Goal: Communication & Community: Answer question/provide support

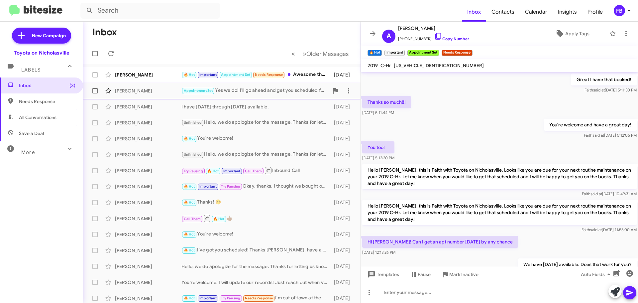
scroll to position [337, 0]
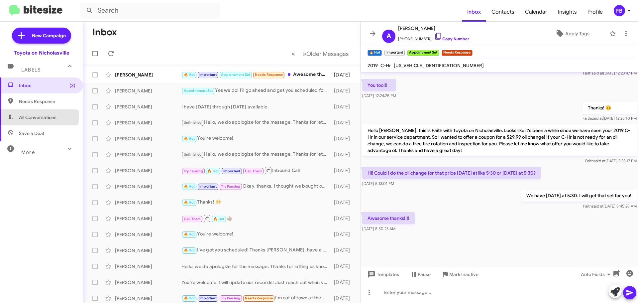
click at [38, 116] on span "All Conversations" at bounding box center [38, 117] width 38 height 7
type input "in:all-conversations"
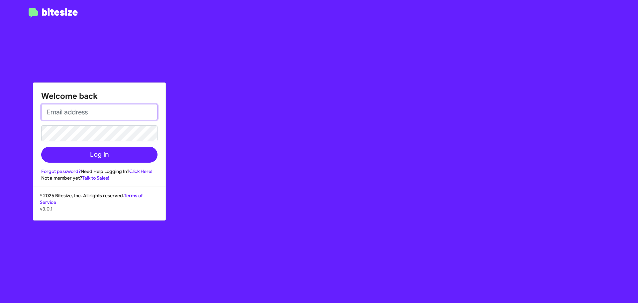
type input "[EMAIL_ADDRESS][DOMAIN_NAME]"
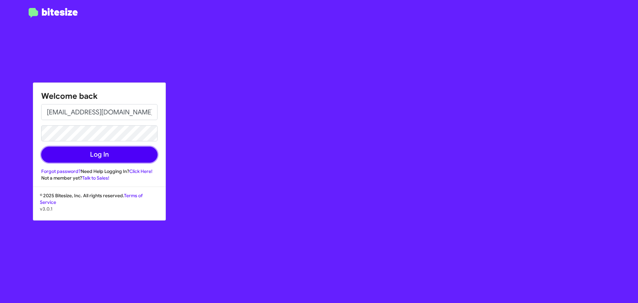
click at [119, 157] on button "Log In" at bounding box center [99, 154] width 116 height 16
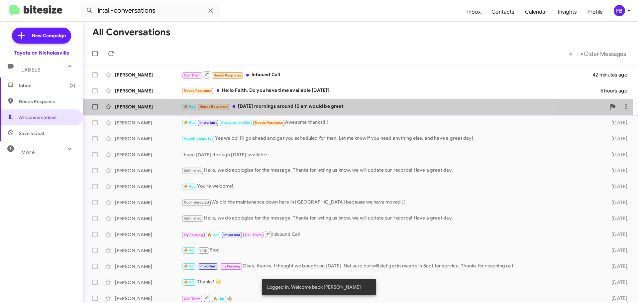
click at [300, 106] on div "🔥 Hot Needs Response [DATE] mornings around 10 am would be great" at bounding box center [393, 107] width 424 height 8
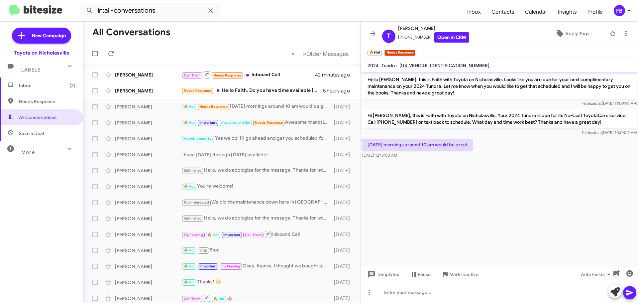
click at [425, 64] on span "[US_VEHICLE_IDENTIFICATION_NUMBER]" at bounding box center [444, 65] width 90 height 6
copy span "[US_VEHICLE_IDENTIFICATION_NUMBER]"
click at [154, 89] on div "[PERSON_NAME]" at bounding box center [148, 90] width 66 height 7
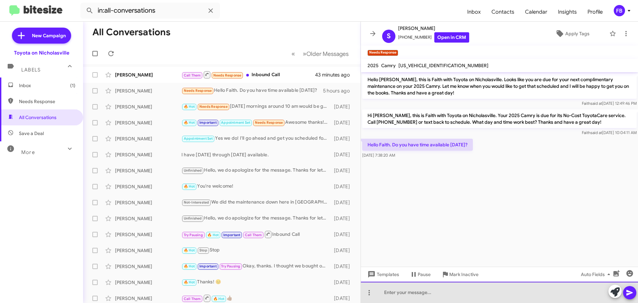
click at [392, 292] on div at bounding box center [499, 291] width 277 height 21
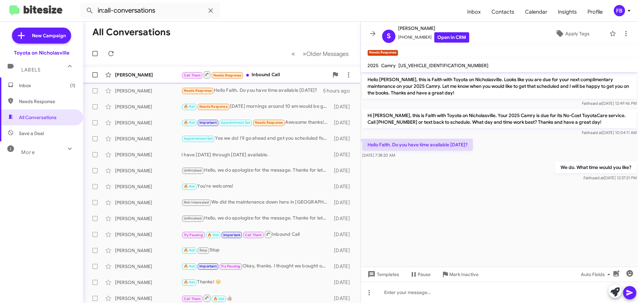
click at [136, 75] on div "[PERSON_NAME]" at bounding box center [148, 74] width 66 height 7
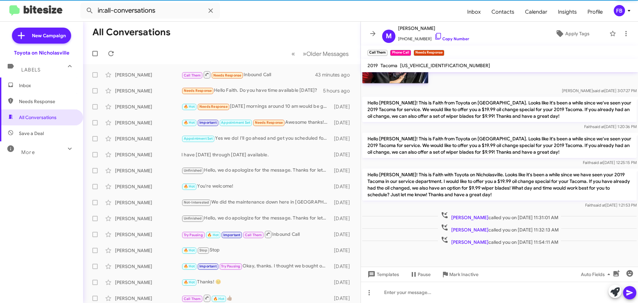
click at [431, 66] on span "[US_VEHICLE_IDENTIFICATION_NUMBER]" at bounding box center [445, 65] width 90 height 6
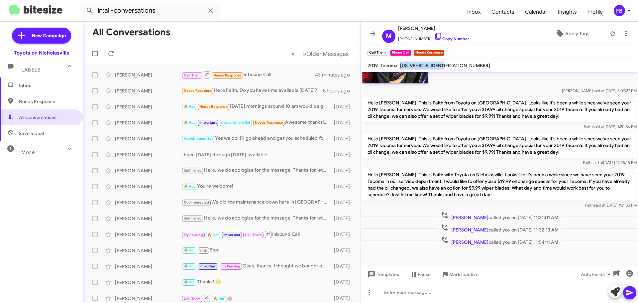
copy span "[US_VEHICLE_IDENTIFICATION_NUMBER]"
click at [141, 116] on div "[PERSON_NAME] 🔥 Hot Important Appointment Set Needs Response Awesome thanks!!!!…" at bounding box center [221, 122] width 267 height 13
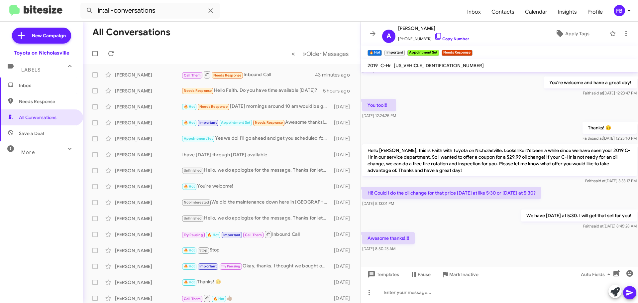
scroll to position [1215, 0]
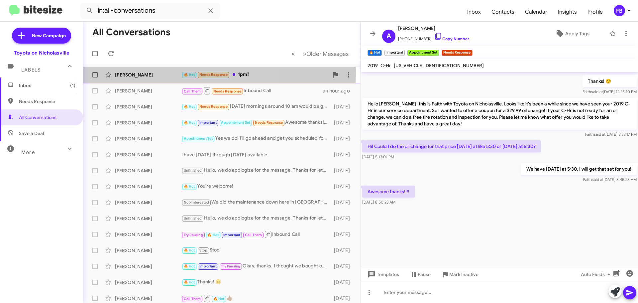
click at [148, 72] on div "[PERSON_NAME]" at bounding box center [148, 74] width 66 height 7
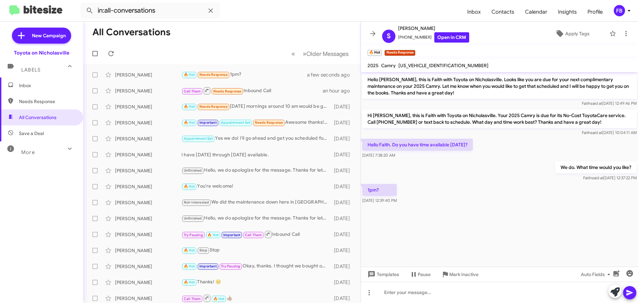
click at [425, 64] on span "[US_VEHICLE_IDENTIFICATION_NUMBER]" at bounding box center [443, 65] width 90 height 6
copy span "[US_VEHICLE_IDENTIFICATION_NUMBER]"
click at [382, 275] on span "Templates" at bounding box center [382, 274] width 33 height 12
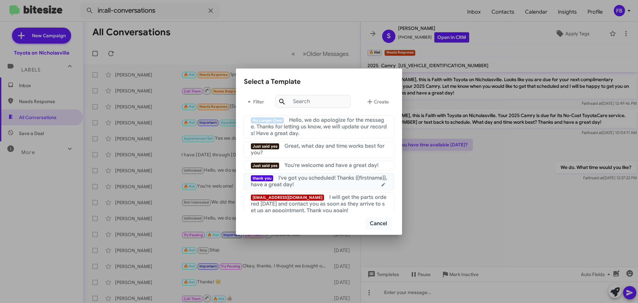
click at [337, 184] on div "thank you I've got you scheduled! Thanks {{firstname}}, have a great day!" at bounding box center [319, 180] width 136 height 13
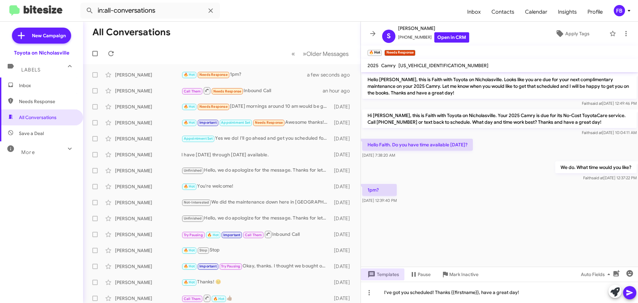
click at [630, 292] on icon at bounding box center [629, 293] width 6 height 6
drag, startPoint x: 137, startPoint y: 92, endPoint x: 140, endPoint y: 89, distance: 4.2
click at [137, 92] on div "[PERSON_NAME]" at bounding box center [148, 90] width 66 height 7
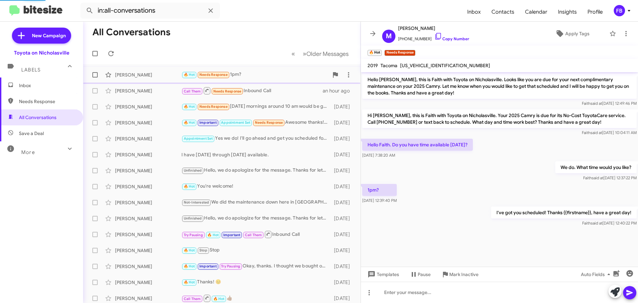
scroll to position [1215, 0]
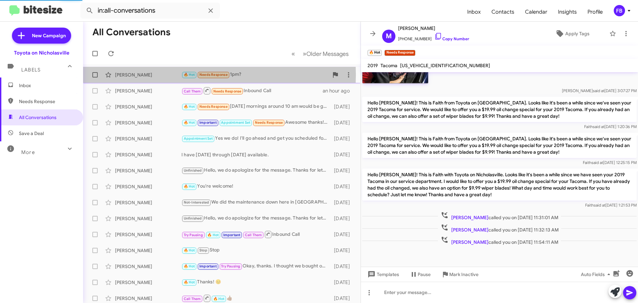
click at [154, 74] on div "[PERSON_NAME]" at bounding box center [148, 74] width 66 height 7
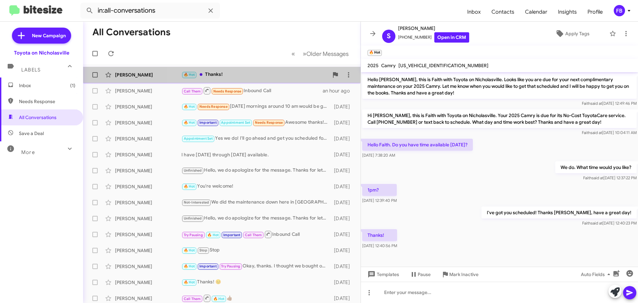
click at [270, 73] on div "🔥 Hot Thanks!" at bounding box center [254, 75] width 147 height 8
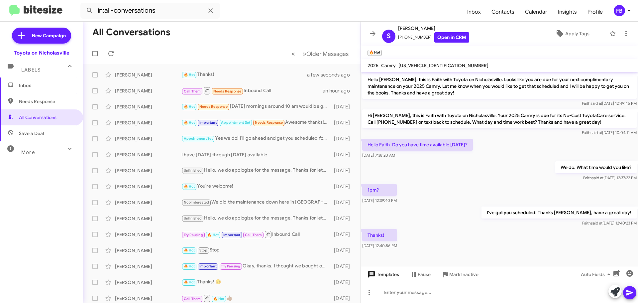
click at [380, 273] on span "Templates" at bounding box center [382, 274] width 33 height 12
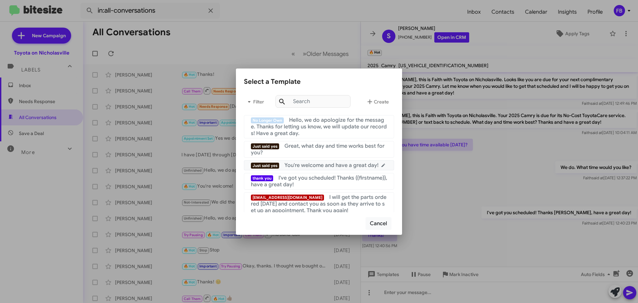
click at [337, 166] on span "You're welcome and have a great day!" at bounding box center [331, 165] width 94 height 7
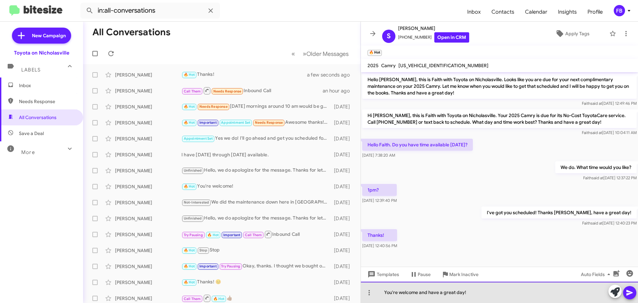
drag, startPoint x: 462, startPoint y: 293, endPoint x: 416, endPoint y: 291, distance: 45.5
click at [416, 291] on div "You're welcome and have a great day!" at bounding box center [499, 291] width 277 height 21
drag, startPoint x: 459, startPoint y: 297, endPoint x: 491, endPoint y: 290, distance: 32.8
click at [459, 297] on div "You're welcome!" at bounding box center [499, 291] width 277 height 21
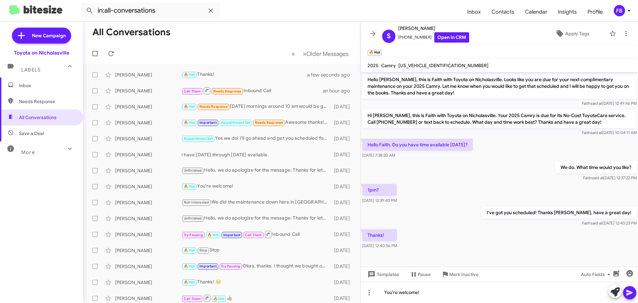
click at [627, 295] on icon at bounding box center [629, 293] width 6 height 6
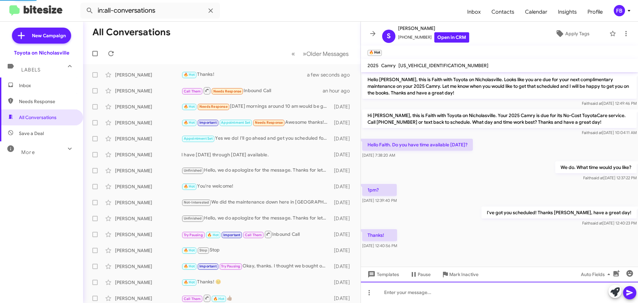
scroll to position [20, 0]
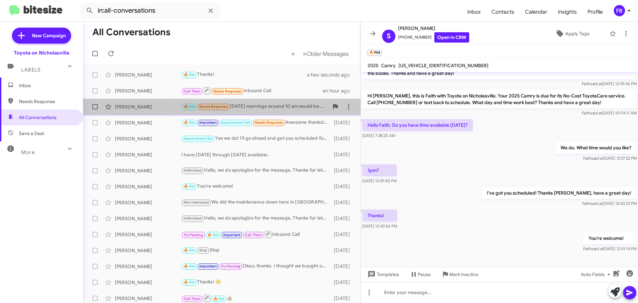
click at [279, 110] on div "🔥 Hot Needs Response [DATE] mornings around 10 am would be great" at bounding box center [254, 107] width 147 height 8
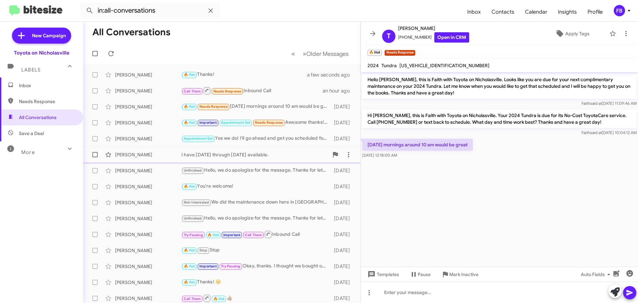
scroll to position [55, 0]
